Goal: Information Seeking & Learning: Learn about a topic

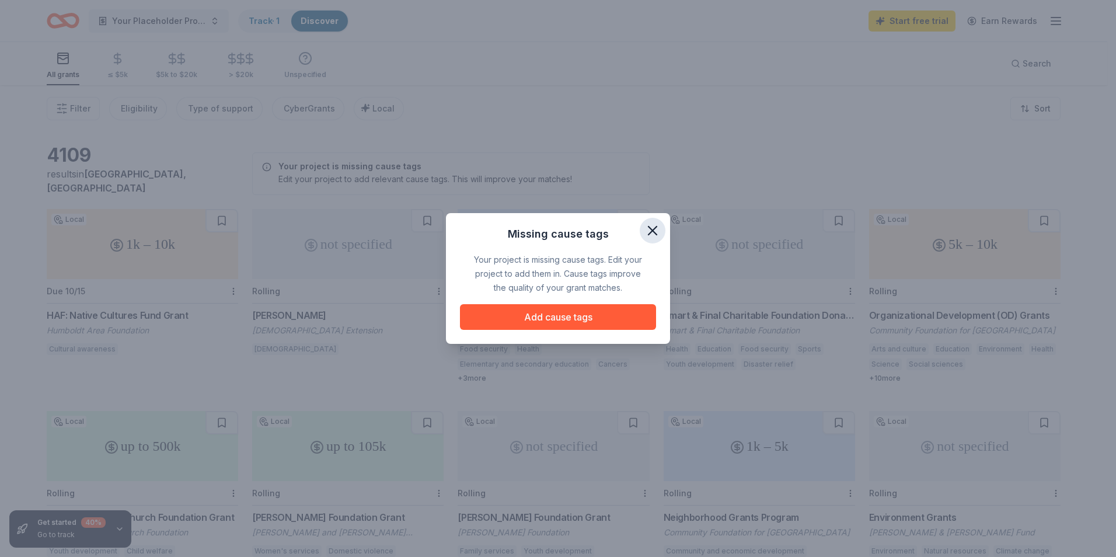
click at [654, 229] on icon "button" at bounding box center [652, 230] width 8 height 8
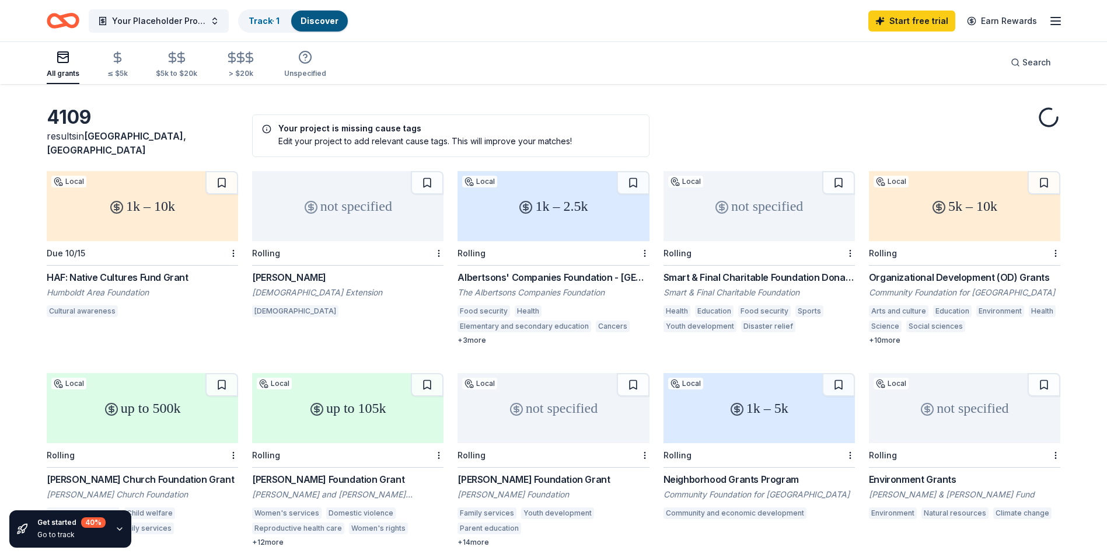
scroll to position [58, 0]
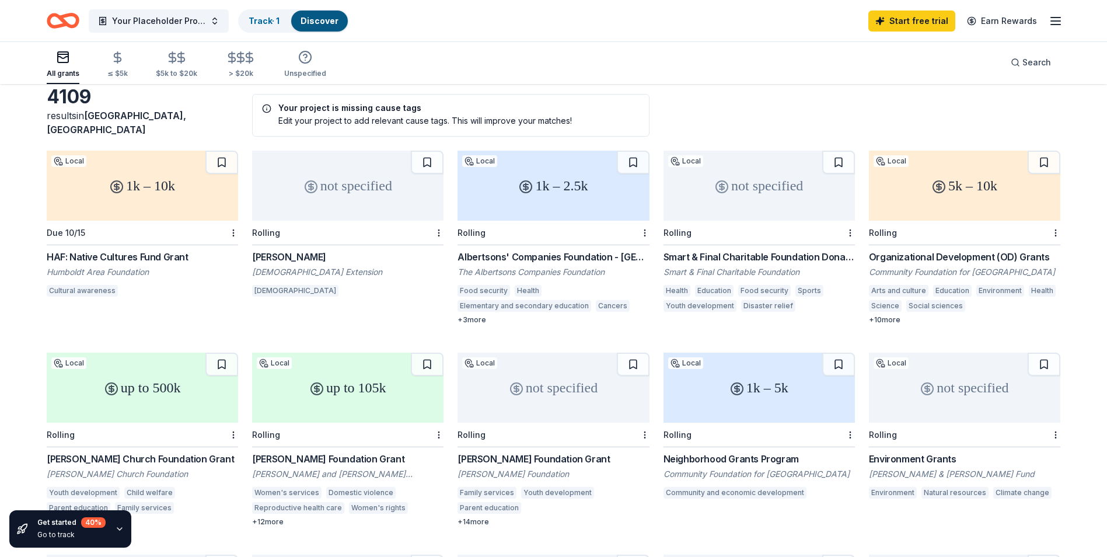
click at [732, 250] on div "Smart & Final Charitable Foundation Donations" at bounding box center [759, 257] width 191 height 14
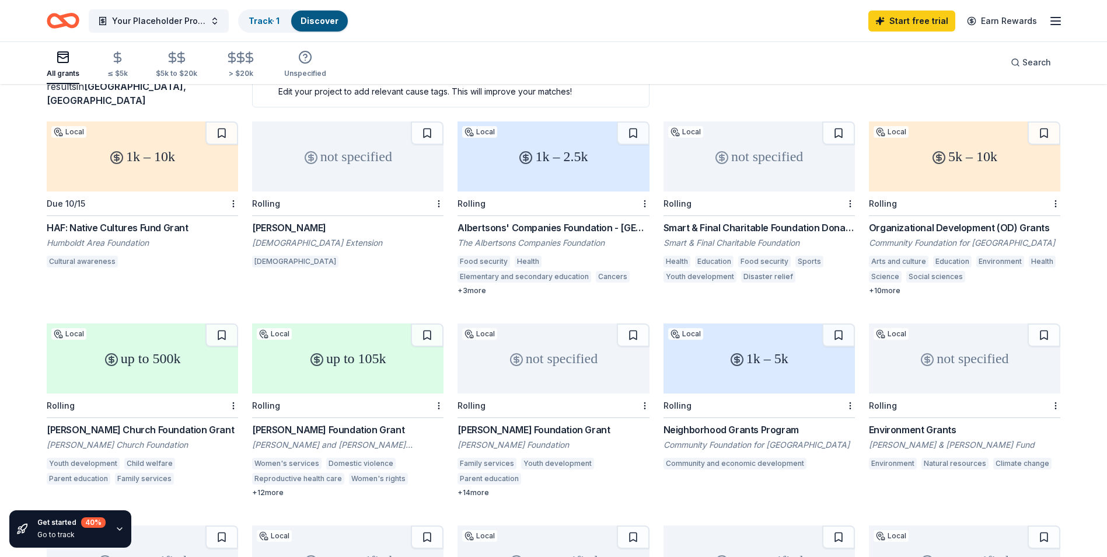
scroll to position [117, 0]
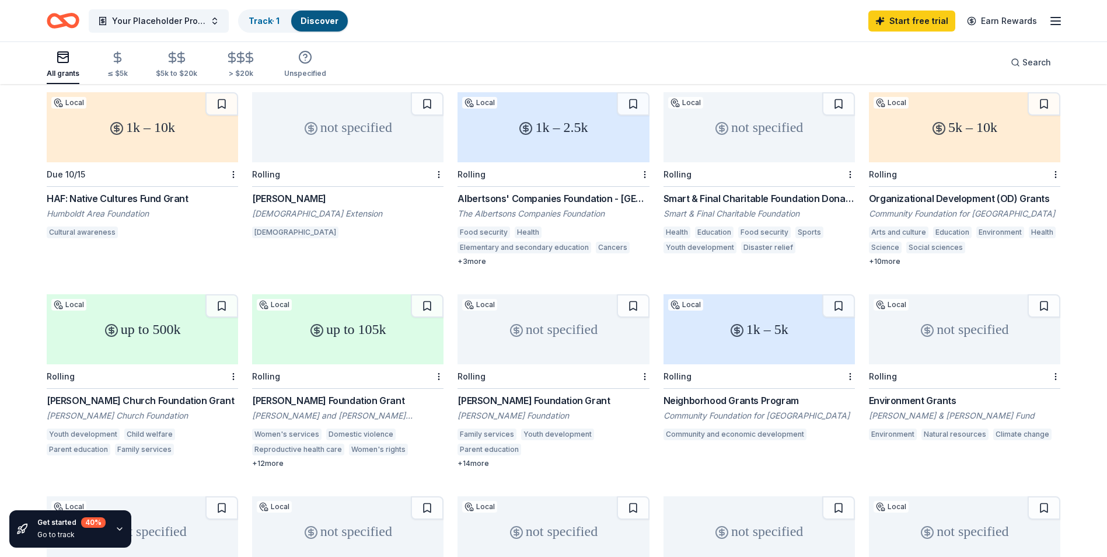
click at [151, 332] on div "up to 500k" at bounding box center [142, 329] width 191 height 70
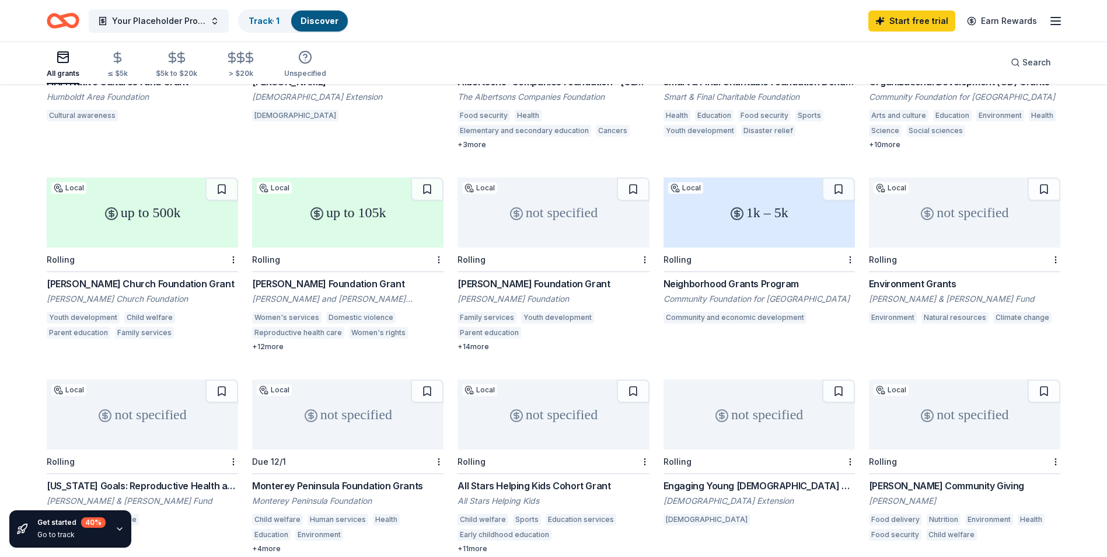
scroll to position [292, 0]
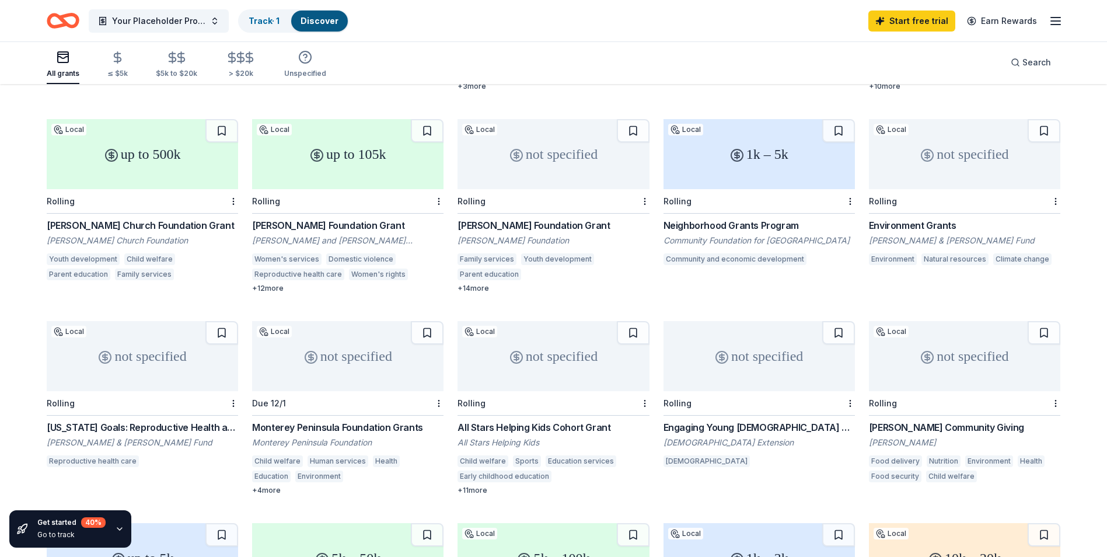
click at [546, 365] on div "not specified" at bounding box center [553, 356] width 191 height 70
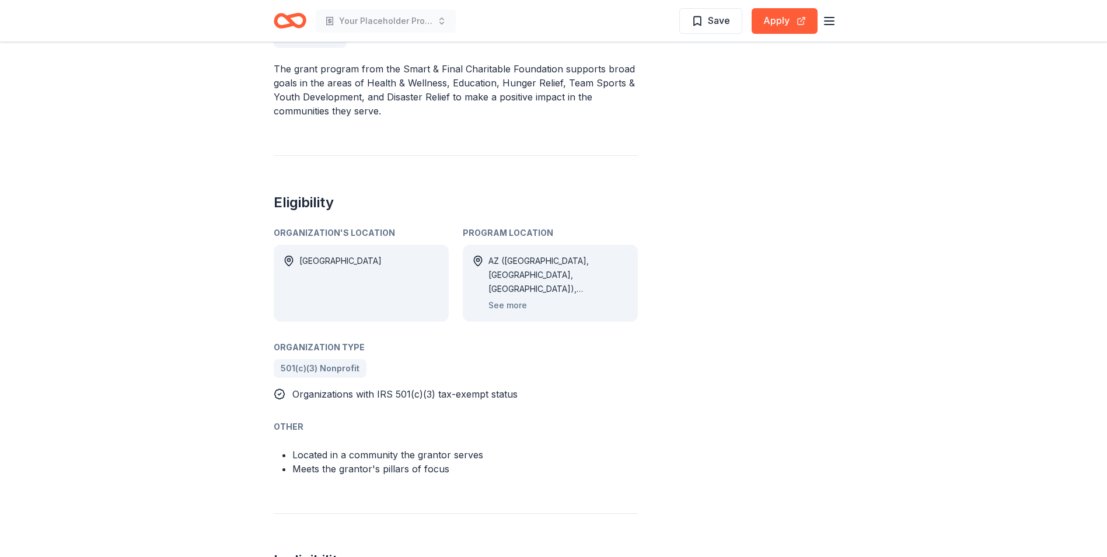
scroll to position [409, 0]
click at [507, 305] on button "See more" at bounding box center [507, 305] width 39 height 14
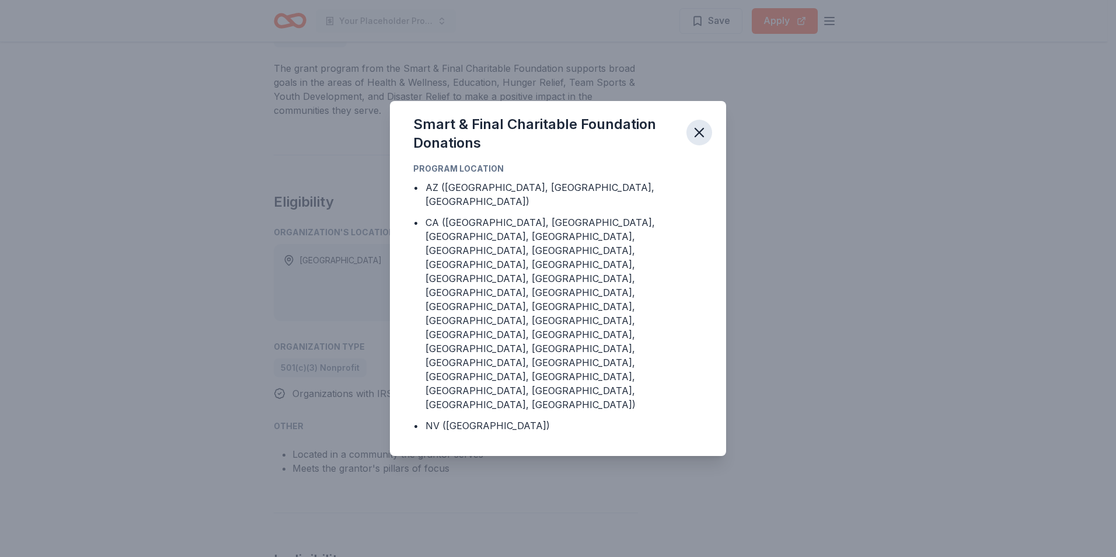
click at [694, 141] on icon "button" at bounding box center [699, 132] width 16 height 16
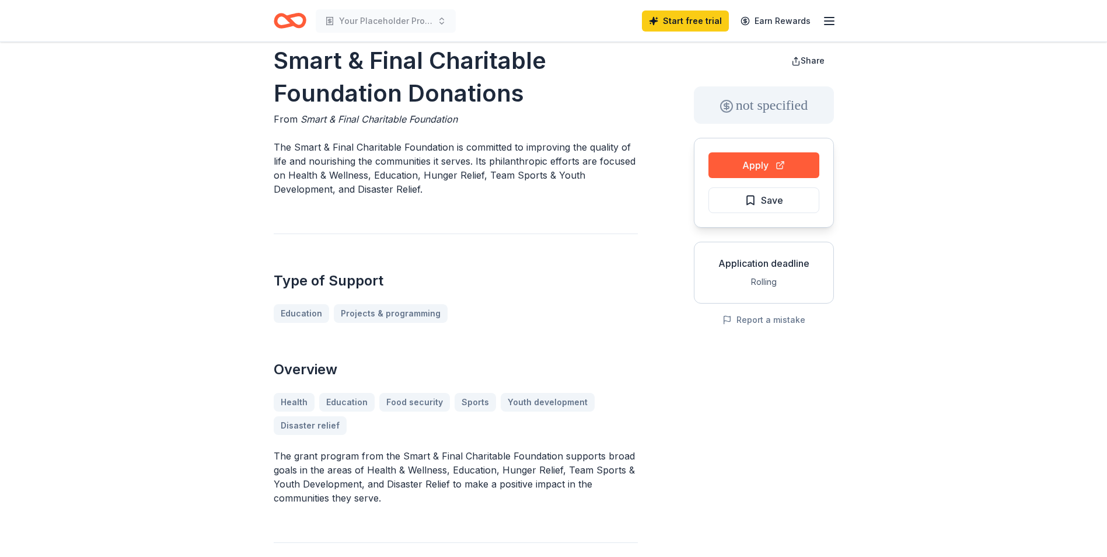
scroll to position [0, 0]
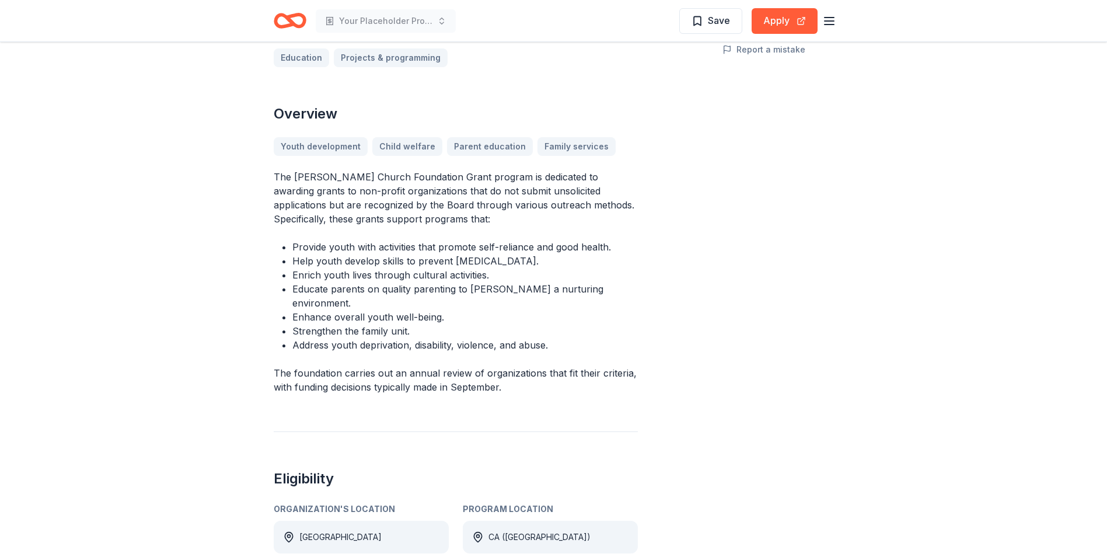
scroll to position [292, 0]
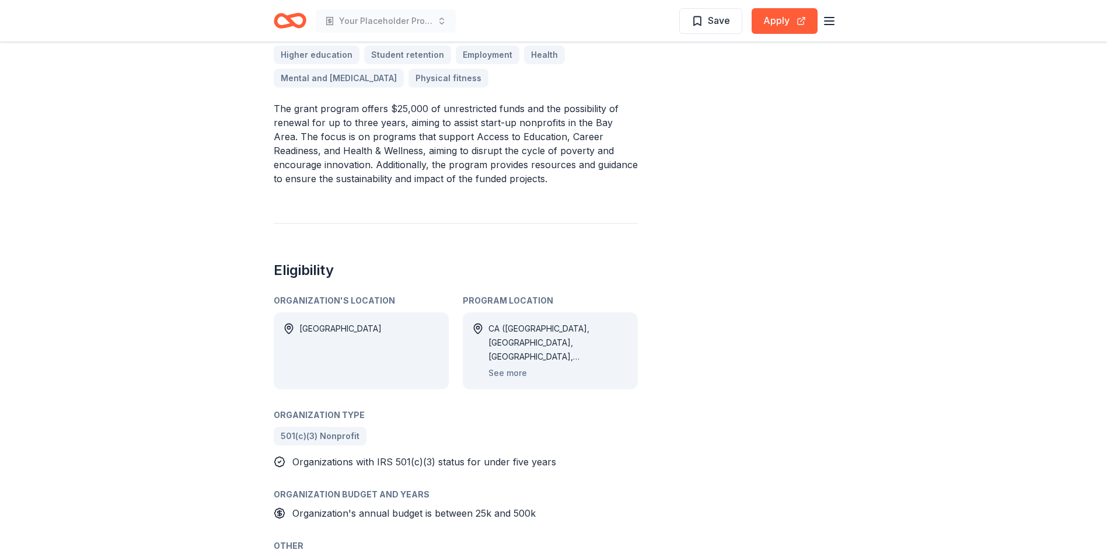
scroll to position [467, 0]
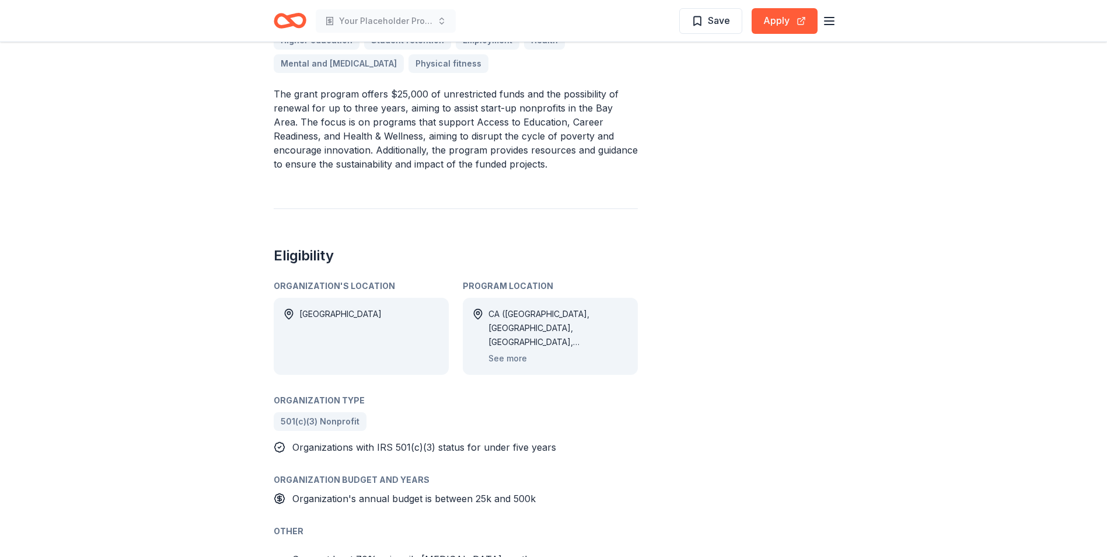
click at [570, 319] on div "CA ([GEOGRAPHIC_DATA], [GEOGRAPHIC_DATA], [GEOGRAPHIC_DATA], [GEOGRAPHIC_DATA],…" at bounding box center [558, 328] width 140 height 42
click at [512, 362] on button "See more" at bounding box center [507, 358] width 39 height 14
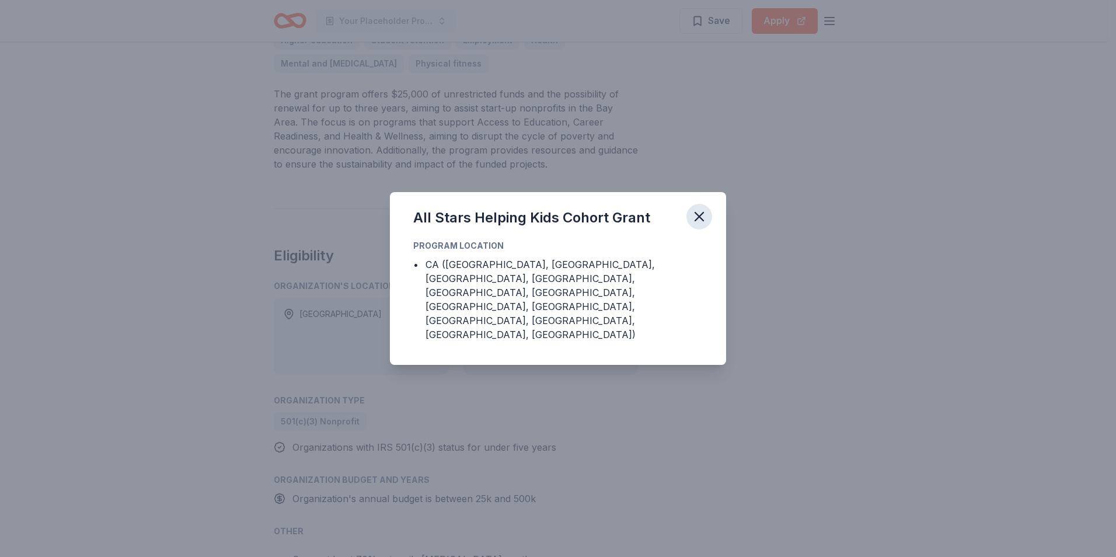
click at [701, 225] on icon "button" at bounding box center [699, 216] width 16 height 16
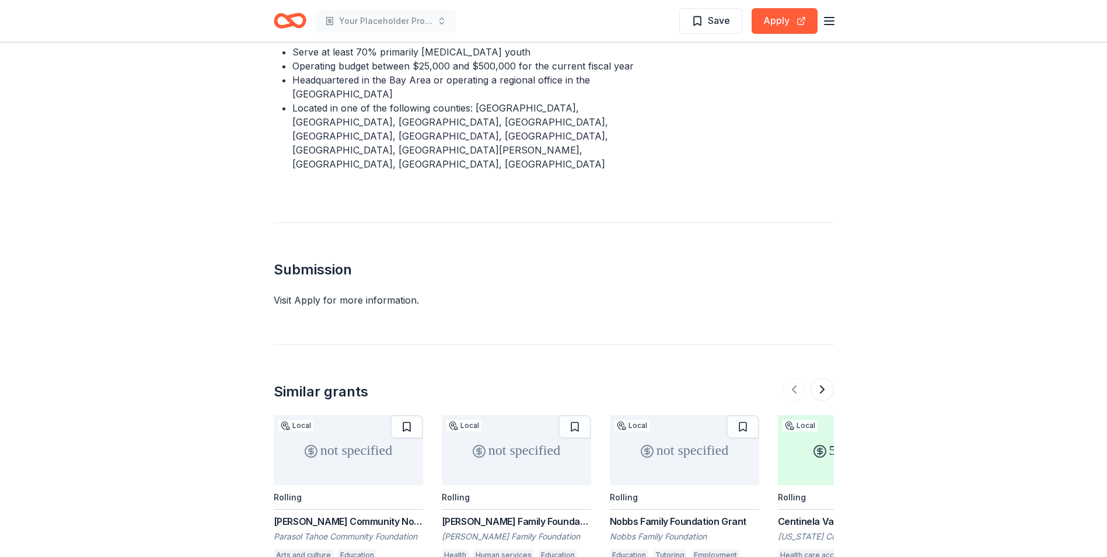
scroll to position [992, 0]
